Goal: Answer question/provide support: Answer question/provide support

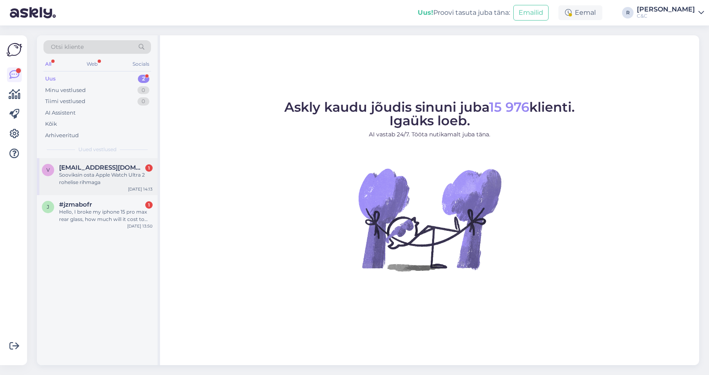
click at [100, 168] on span "[EMAIL_ADDRESS][DOMAIN_NAME]" at bounding box center [101, 167] width 85 height 7
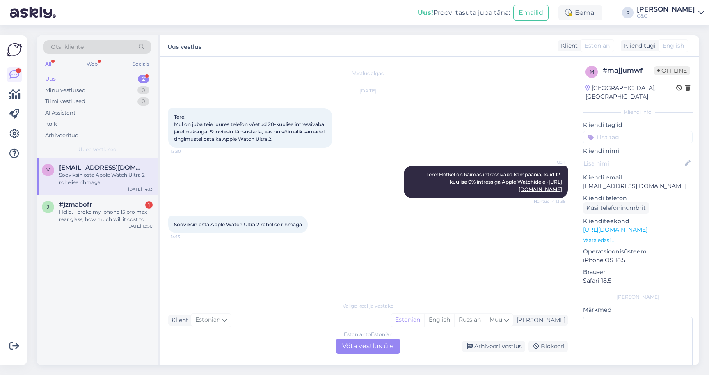
click at [381, 351] on div "Estonian to Estonian Võta vestlus üle" at bounding box center [368, 346] width 65 height 15
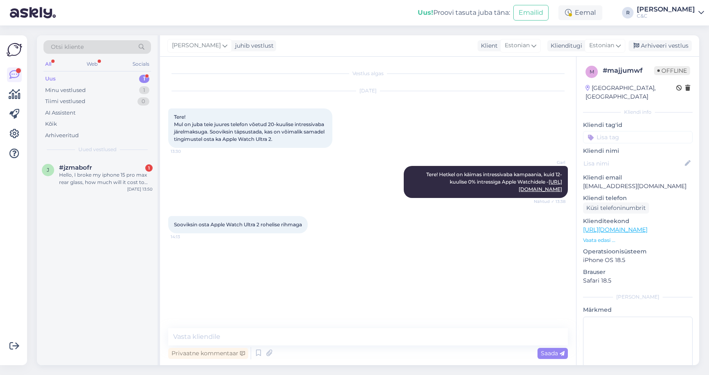
click at [627, 226] on link "https://www.shop.cec.ee/watch-ultra-2-2024-gps-cellular?color=359&erply_band_co…" at bounding box center [615, 229] width 64 height 7
click at [288, 334] on textarea at bounding box center [368, 336] width 400 height 17
type textarea "Tere! Ostu soo"
click at [679, 47] on div "Arhiveeri vestlus" at bounding box center [660, 45] width 63 height 11
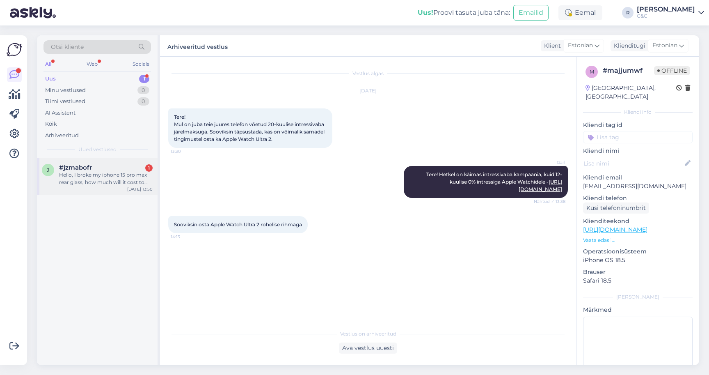
click at [104, 179] on div "Hello, I broke my iphone 15 pro max rear glass, how much will it cost to repair…" at bounding box center [106, 178] width 94 height 15
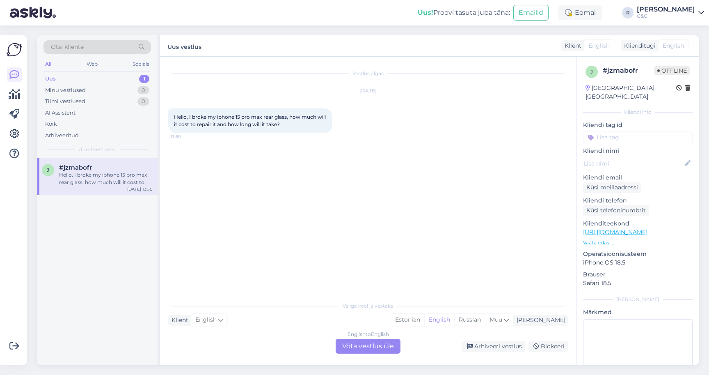
click at [365, 350] on div "English to English Võta vestlus üle" at bounding box center [368, 346] width 65 height 15
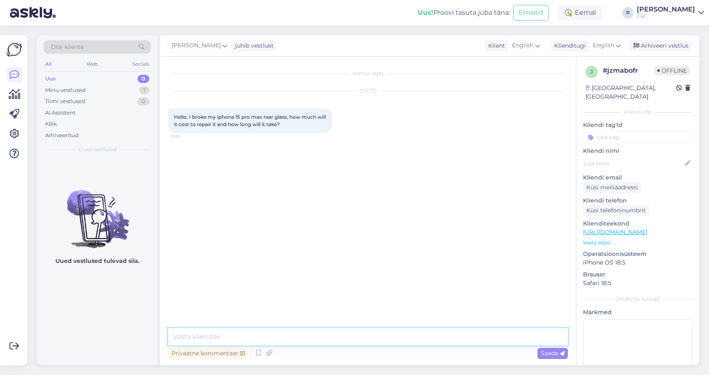
click at [347, 345] on textarea at bounding box center [368, 336] width 400 height 17
click at [347, 343] on textarea at bounding box center [368, 336] width 400 height 17
click at [348, 339] on textarea at bounding box center [368, 336] width 400 height 17
type textarea "Hello! The price for the rear side is 806 euros."
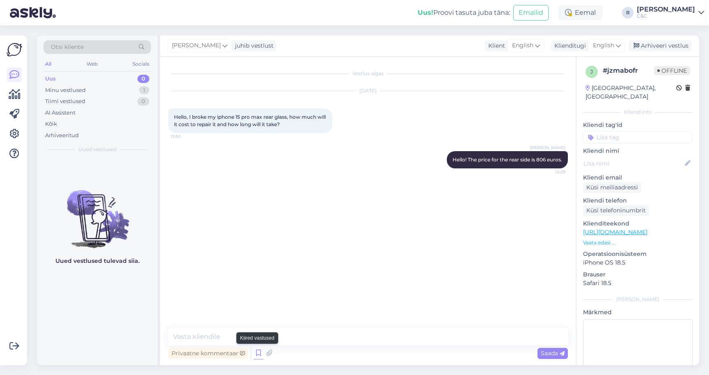
click at [256, 355] on icon at bounding box center [259, 353] width 10 height 12
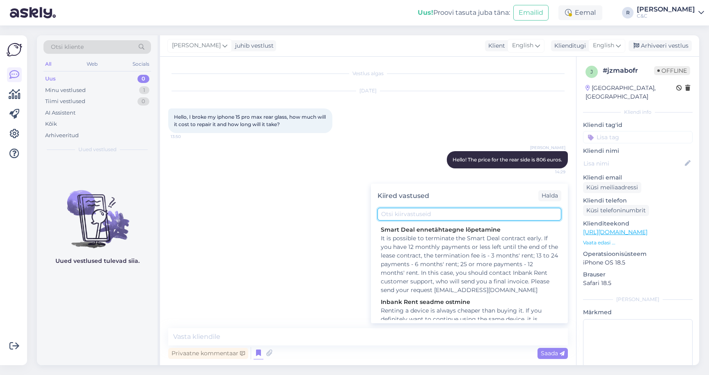
click at [414, 217] on input "text" at bounding box center [470, 214] width 184 height 13
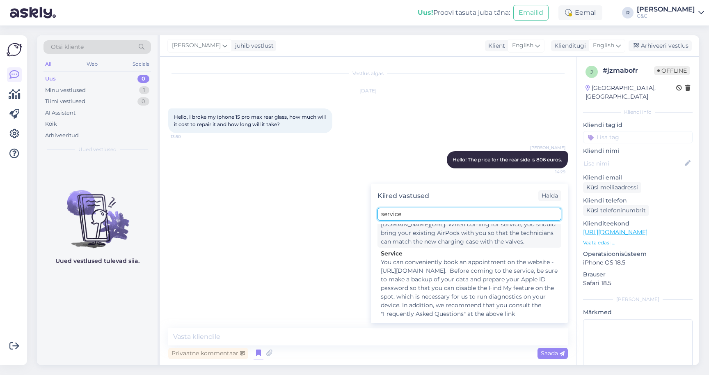
scroll to position [61, 0]
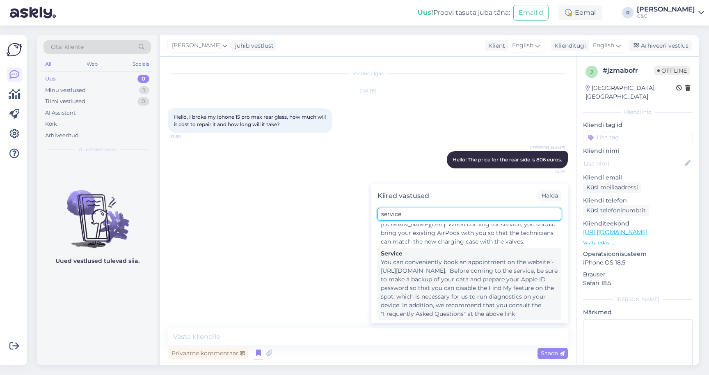
type input "service"
click at [442, 279] on div "You can conveniently book an appointment on the website - https://www.cec.ee/ho…" at bounding box center [469, 288] width 177 height 60
type textarea "You can conveniently book an appointment on the website - https://www.cec.ee/ho…"
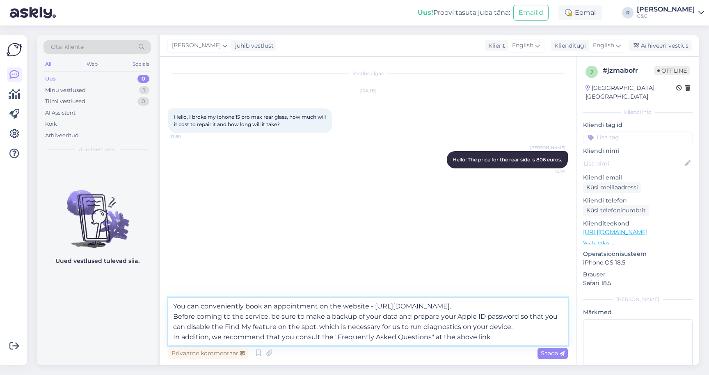
click at [371, 332] on textarea "You can conveniently book an appointment on the website - https://www.cec.ee/ho…" at bounding box center [368, 322] width 400 height 48
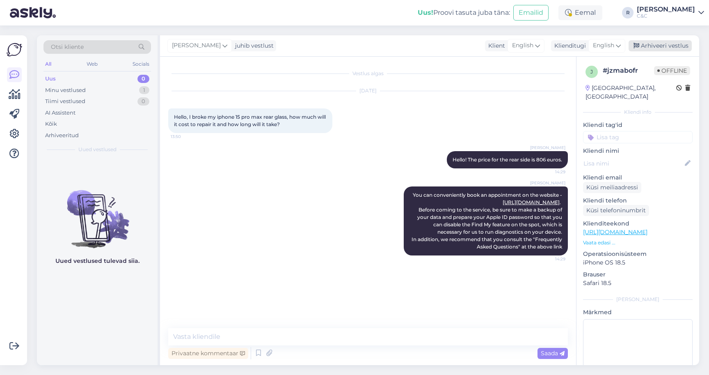
click at [659, 48] on div "Arhiveeri vestlus" at bounding box center [660, 45] width 63 height 11
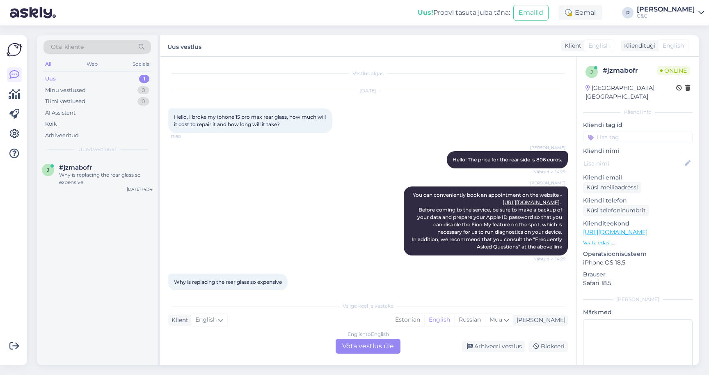
click at [372, 343] on div "English to English Võta vestlus üle" at bounding box center [368, 346] width 65 height 15
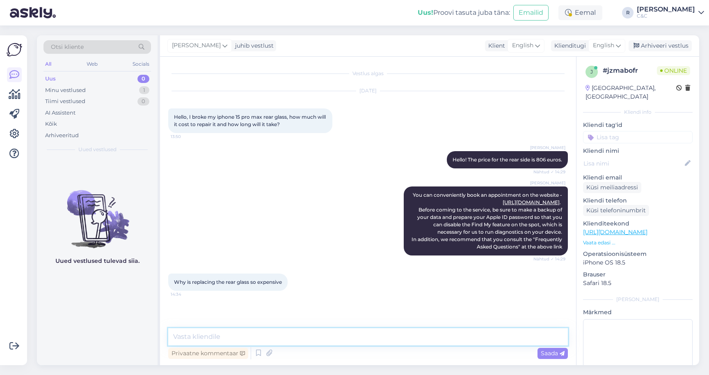
click at [321, 343] on textarea at bounding box center [368, 336] width 400 height 17
click at [345, 210] on div "Ross You can conveniently book an appointment on the website - https://www.cec.…" at bounding box center [368, 220] width 400 height 87
click at [289, 332] on textarea at bounding box center [368, 336] width 400 height 17
type textarea "<"
type textarea "Do not know the specifics, we follow Apple's pricelist."
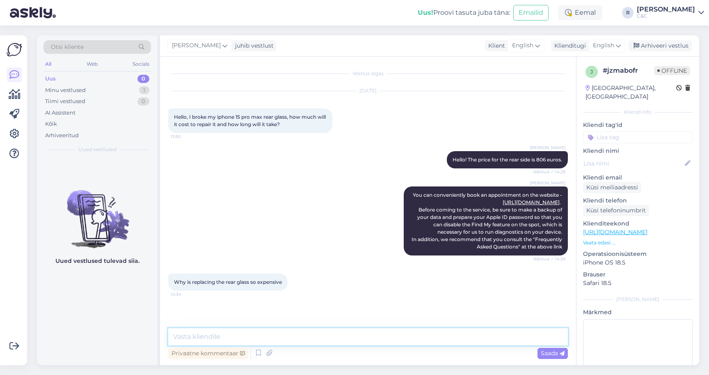
scroll to position [14, 0]
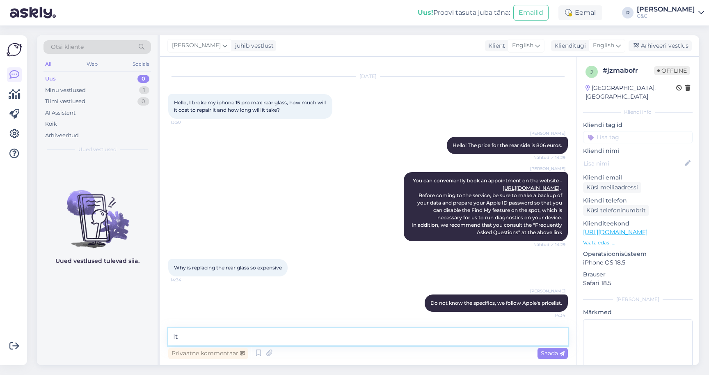
type textarea "I"
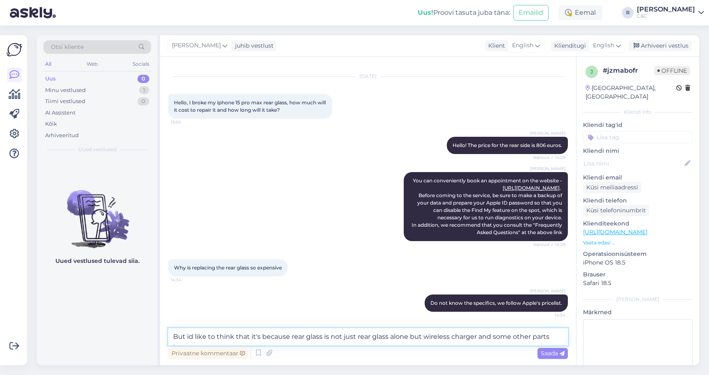
type textarea "But id like to think that it's because rear glass is not just rear glass alone …"
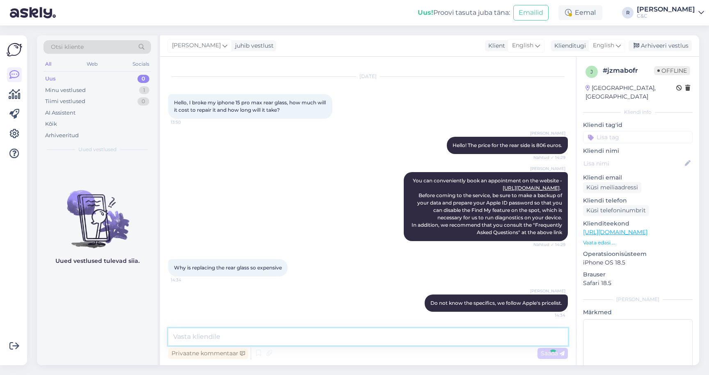
scroll to position [57, 0]
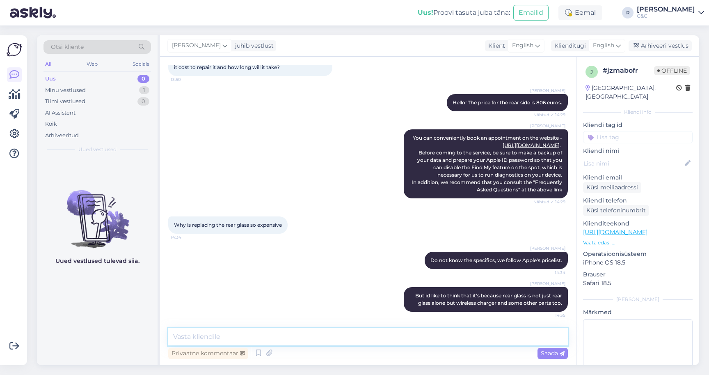
click at [322, 341] on textarea at bounding box center [368, 336] width 400 height 17
type textarea "i"
type textarea "I"
type textarea "All"
